Goal: Navigation & Orientation: Find specific page/section

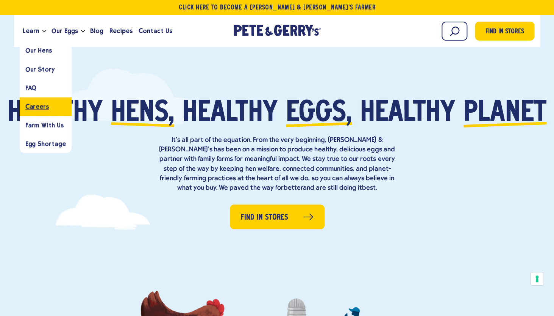
click at [40, 106] on span "Careers" at bounding box center [36, 106] width 23 height 7
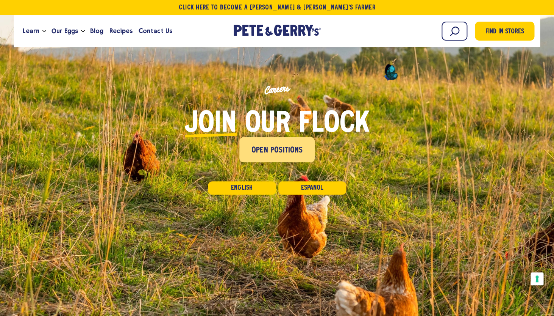
click at [271, 158] on link "Open Positions" at bounding box center [277, 149] width 75 height 25
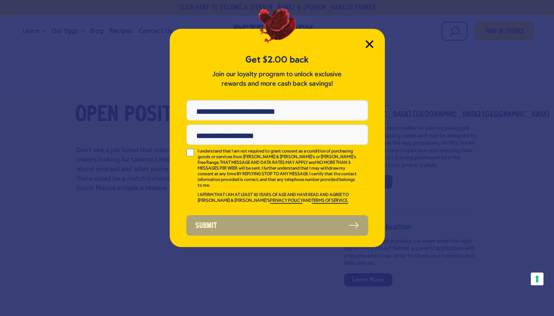
click at [373, 43] on icon "Close Modal" at bounding box center [370, 44] width 8 height 8
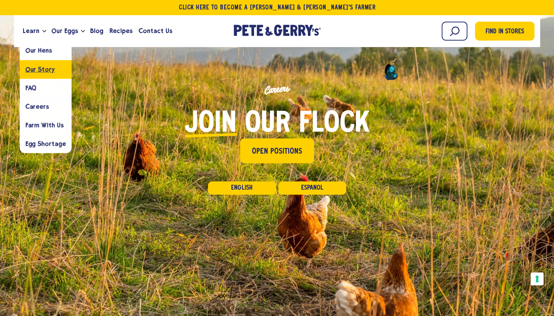
click at [33, 68] on span "Our Story" at bounding box center [40, 69] width 30 height 7
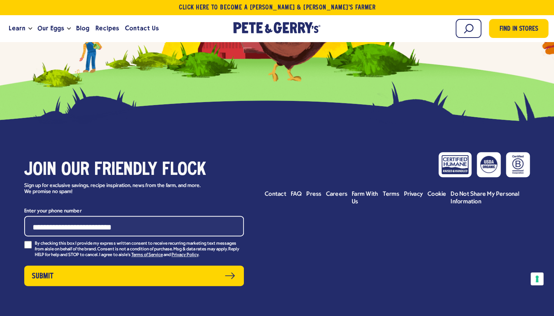
scroll to position [3338, 0]
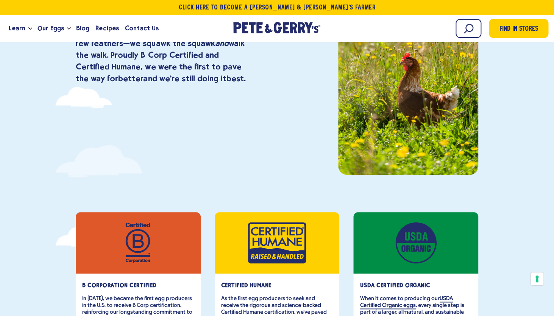
scroll to position [0, 0]
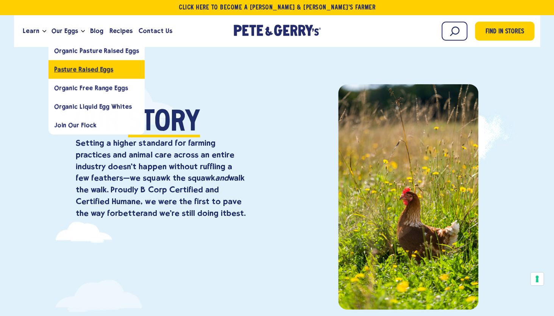
click at [91, 69] on span "Pasture Raised Eggs" at bounding box center [83, 69] width 59 height 7
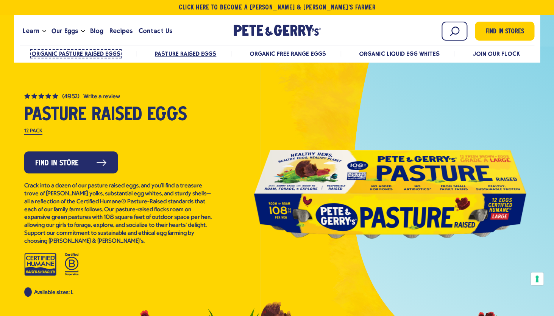
click at [84, 55] on span "Organic Pasture Raised Eggs" at bounding box center [75, 53] width 89 height 7
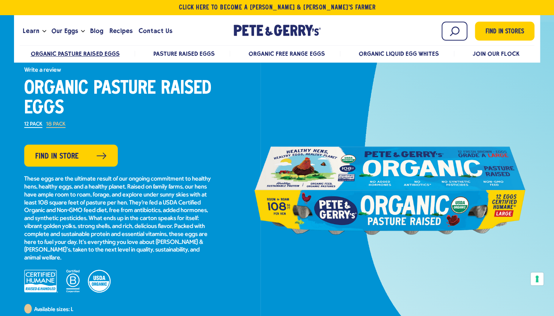
scroll to position [30, 0]
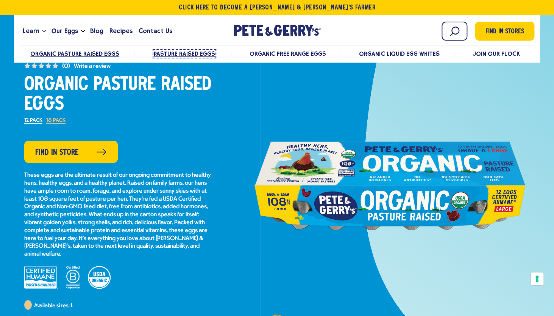
click at [169, 56] on span "Pasture Raised Eggs" at bounding box center [184, 53] width 61 height 7
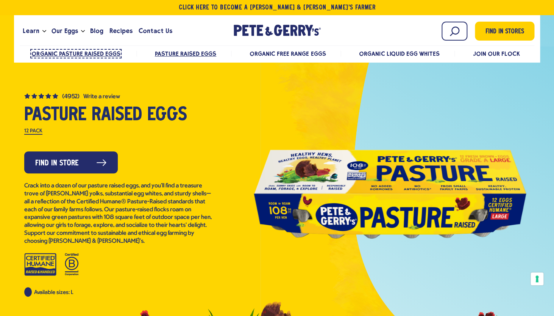
click at [77, 53] on span "Organic Pasture Raised Eggs" at bounding box center [75, 53] width 89 height 7
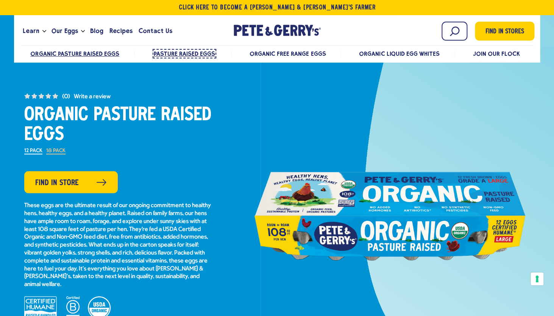
click at [179, 55] on span "Pasture Raised Eggs" at bounding box center [184, 53] width 61 height 7
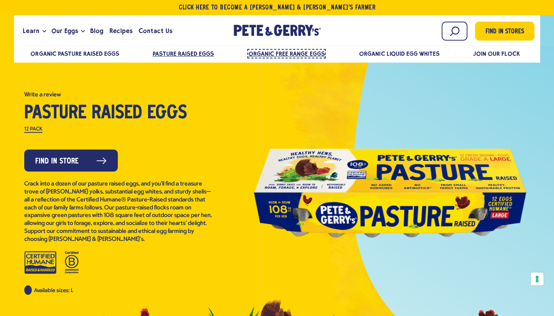
click at [281, 56] on span "Organic Free Range Eggs" at bounding box center [287, 53] width 76 height 7
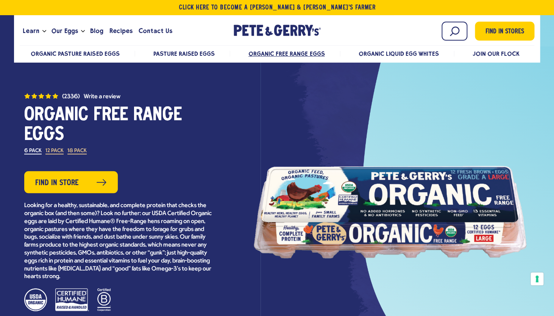
click at [390, 50] on ul "Organic Pasture Raised Eggs Pasture Raised Eggs Organic Free Range Eggs Organic…" at bounding box center [277, 54] width 515 height 16
click at [390, 52] on span "Organic Liquid Egg Whites" at bounding box center [398, 53] width 81 height 7
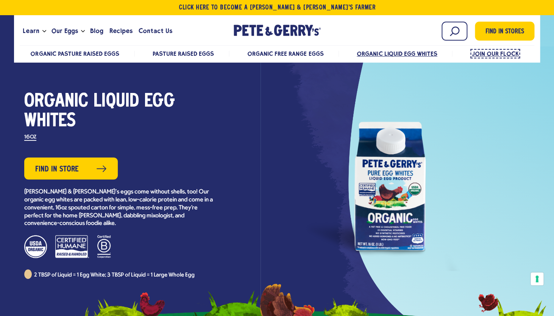
click at [488, 55] on span "Join Our Flock" at bounding box center [495, 53] width 47 height 7
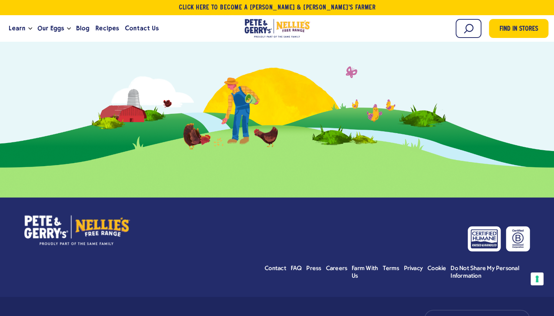
scroll to position [2807, 0]
